Goal: Find specific page/section: Find specific page/section

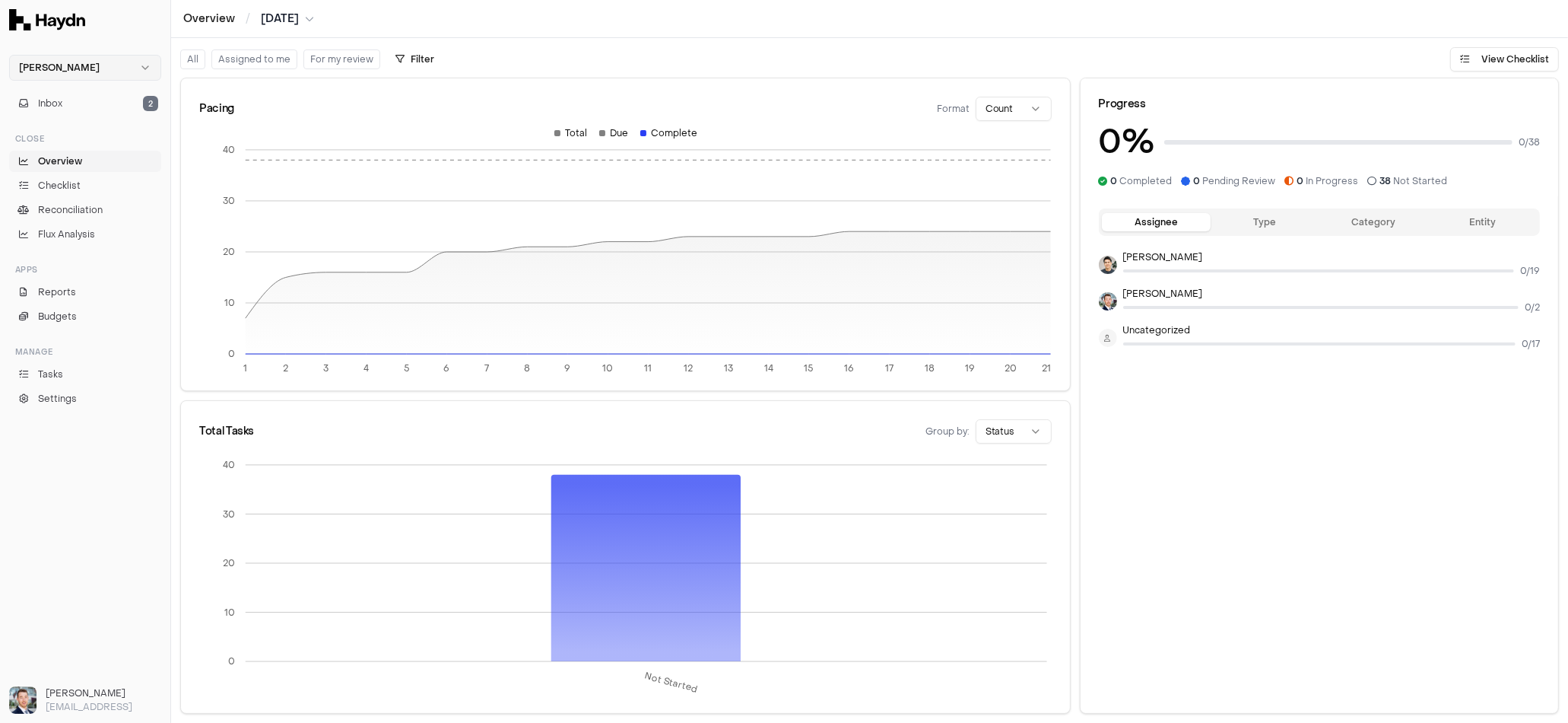
click at [81, 59] on html "Haydn Inbox 2 Close Overview Checklist Reconciliation Flux Analysis Apps Report…" at bounding box center [784, 362] width 1568 height 723
click at [66, 161] on div "Sona" at bounding box center [85, 161] width 145 height 21
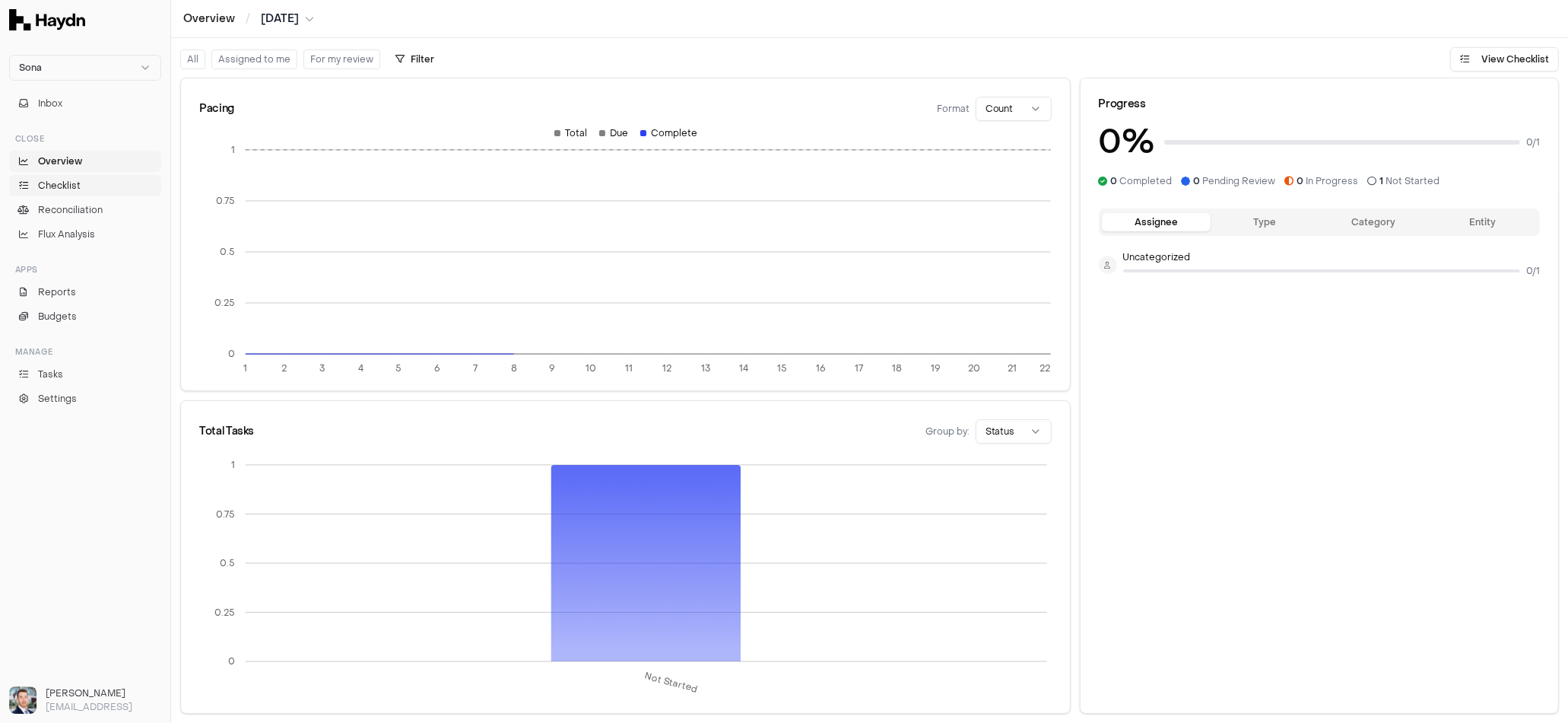
click at [78, 180] on span "Checklist" at bounding box center [59, 185] width 43 height 14
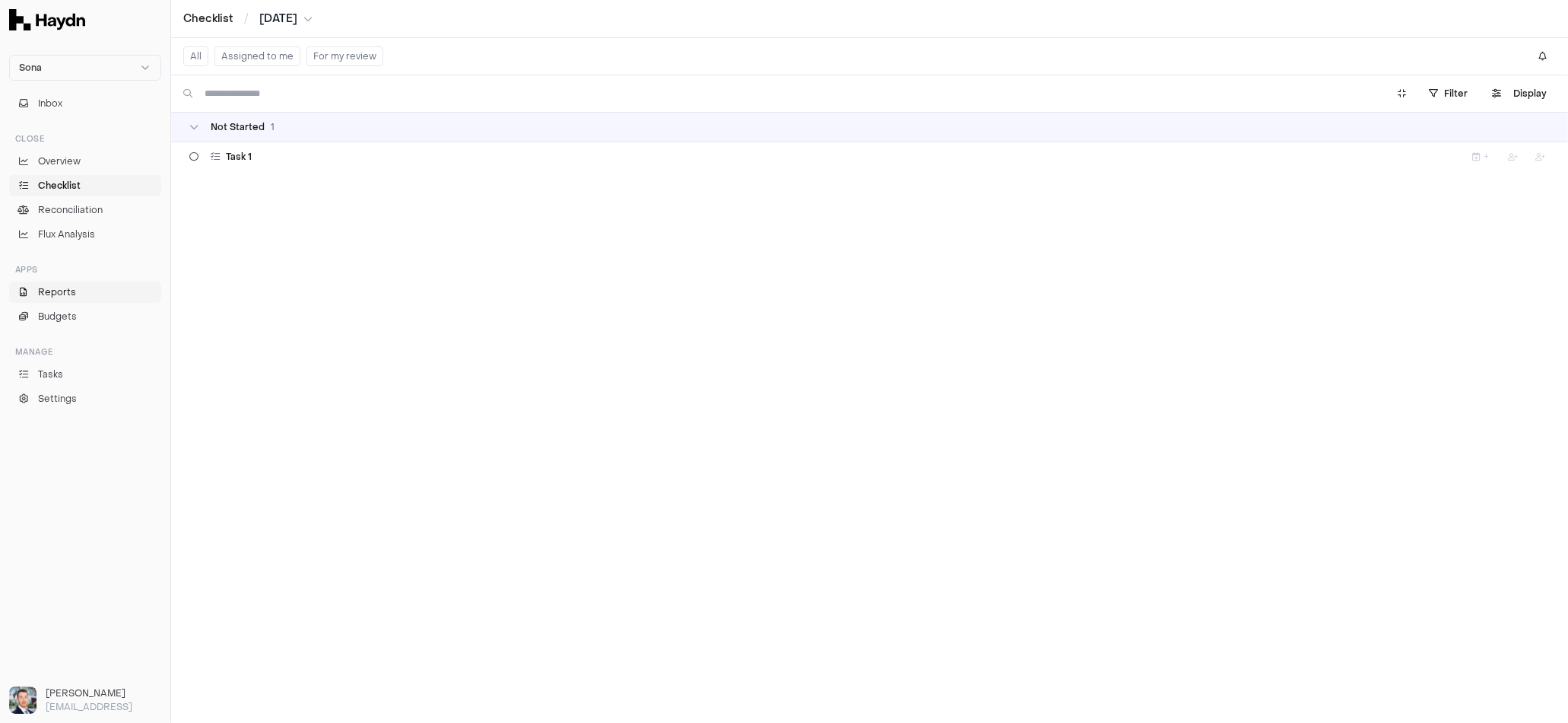
click at [64, 283] on link "Reports" at bounding box center [85, 292] width 152 height 21
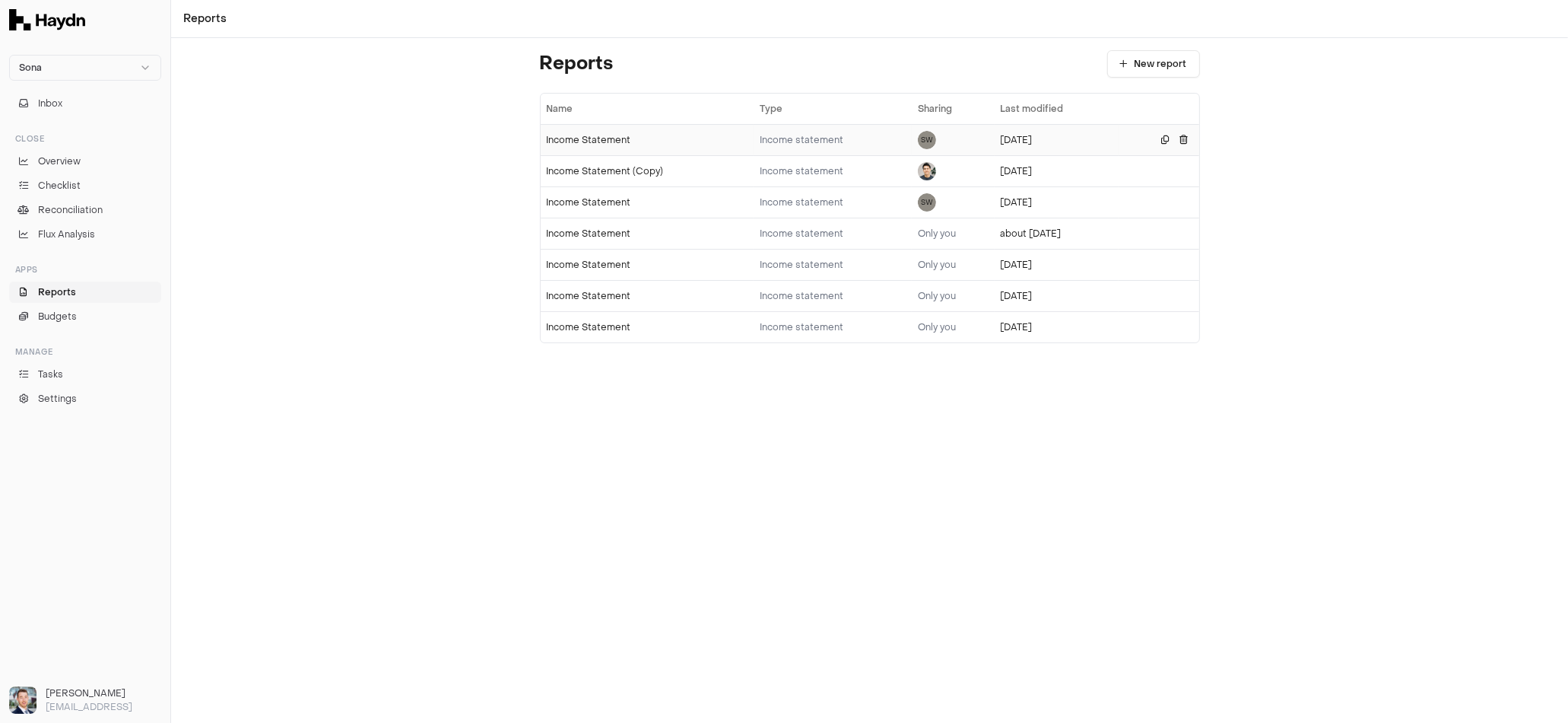
click at [587, 138] on div "Income Statement" at bounding box center [646, 139] width 200 height 12
